Goal: Task Accomplishment & Management: Manage account settings

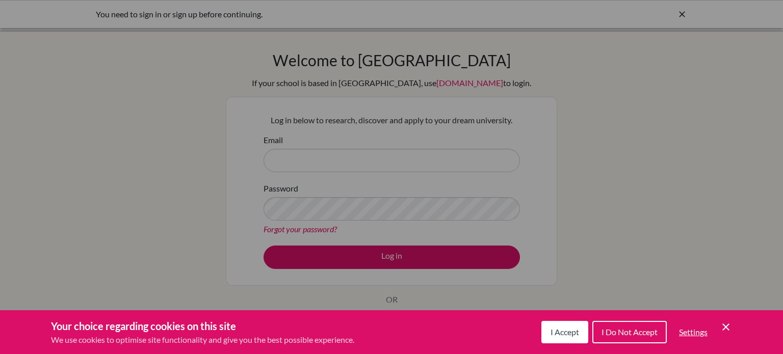
click at [571, 327] on button "I Accept" at bounding box center [564, 332] width 47 height 22
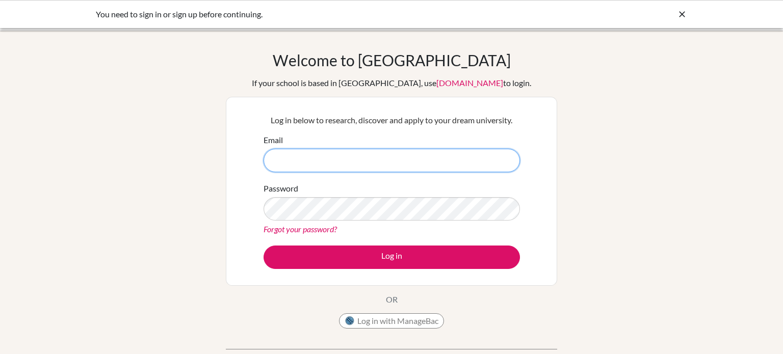
click at [339, 155] on input "Email" at bounding box center [391, 160] width 256 height 23
type input "joryahmed@summitsch"
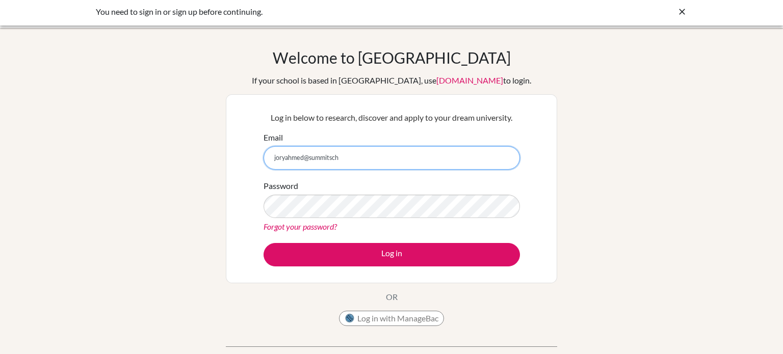
click at [326, 164] on input "joryahmed@summitsch" at bounding box center [391, 157] width 256 height 23
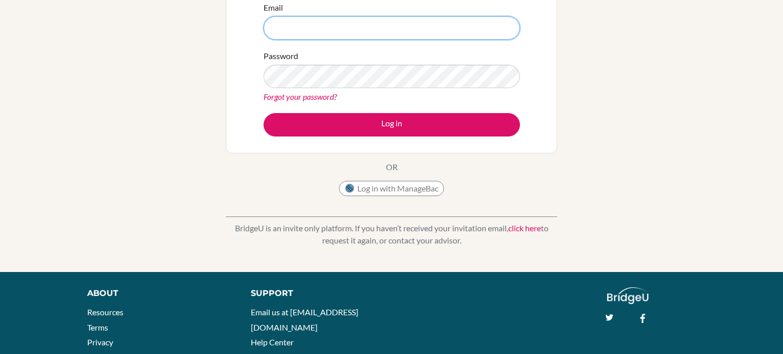
scroll to position [0, 0]
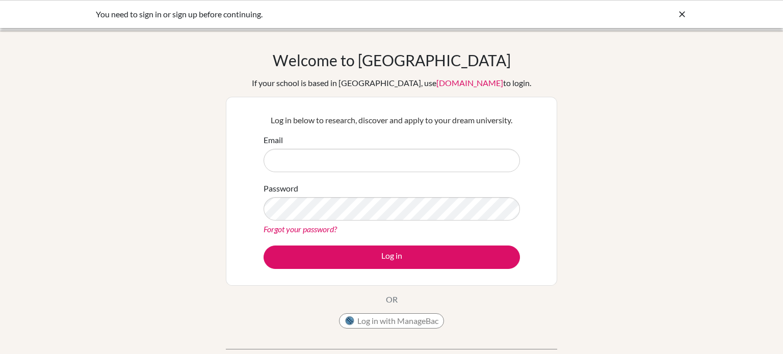
click at [217, 12] on div "You need to sign in or sign up before continuing." at bounding box center [315, 14] width 438 height 12
click at [681, 11] on icon at bounding box center [682, 14] width 10 height 10
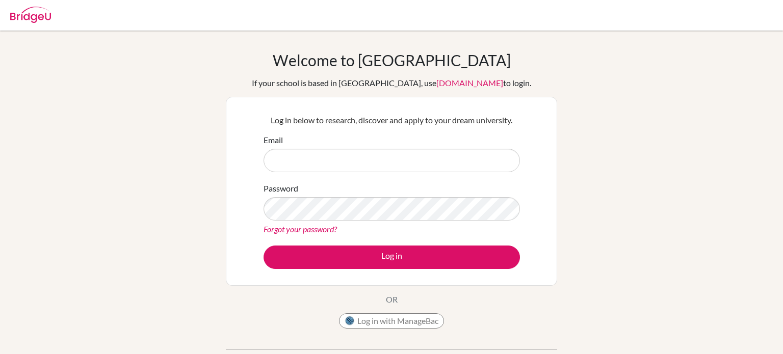
click at [277, 229] on link "Forgot your password?" at bounding box center [299, 229] width 73 height 10
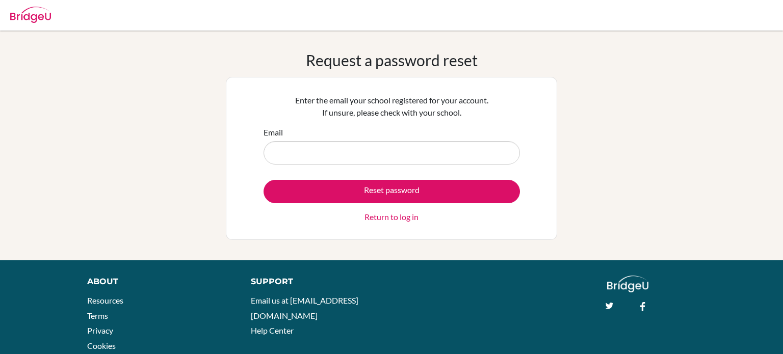
click at [279, 152] on input "Email" at bounding box center [391, 152] width 256 height 23
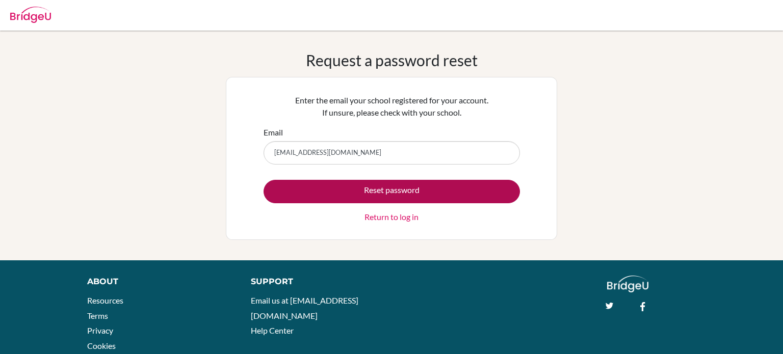
type input "joryahmed@summitschool.ae"
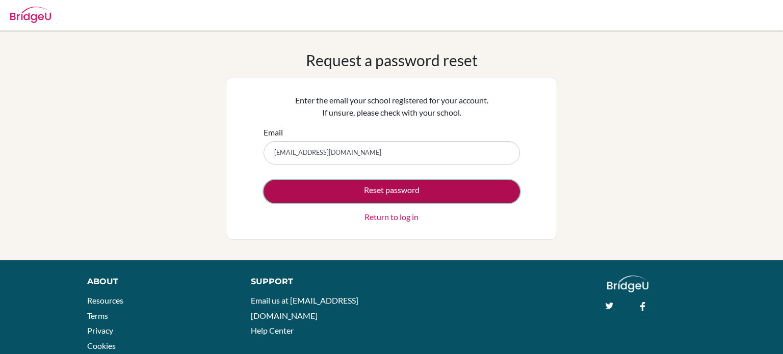
click at [387, 197] on button "Reset password" at bounding box center [391, 191] width 256 height 23
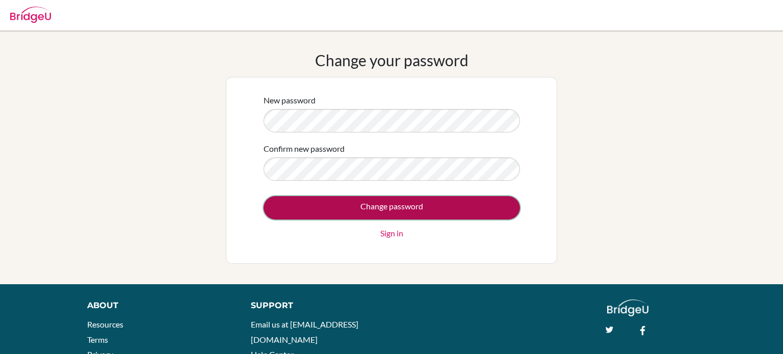
click at [339, 199] on input "Change password" at bounding box center [391, 207] width 256 height 23
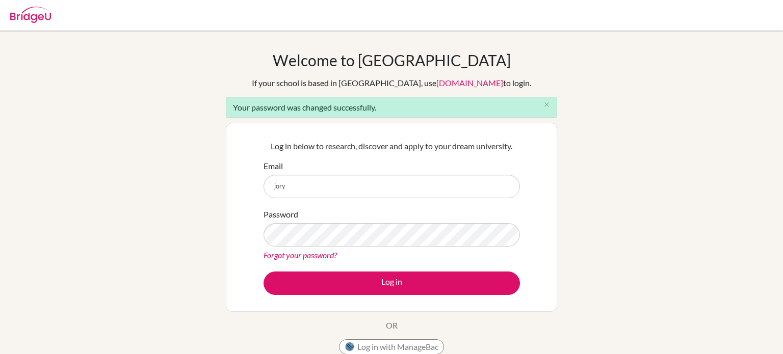
type input "[EMAIL_ADDRESS][DOMAIN_NAME]"
click at [314, 256] on link "Forgot your password?" at bounding box center [299, 255] width 73 height 10
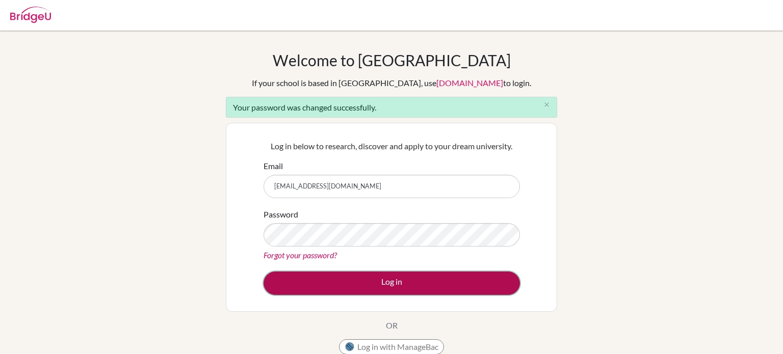
click at [327, 287] on button "Log in" at bounding box center [391, 283] width 256 height 23
